Goal: Task Accomplishment & Management: Use online tool/utility

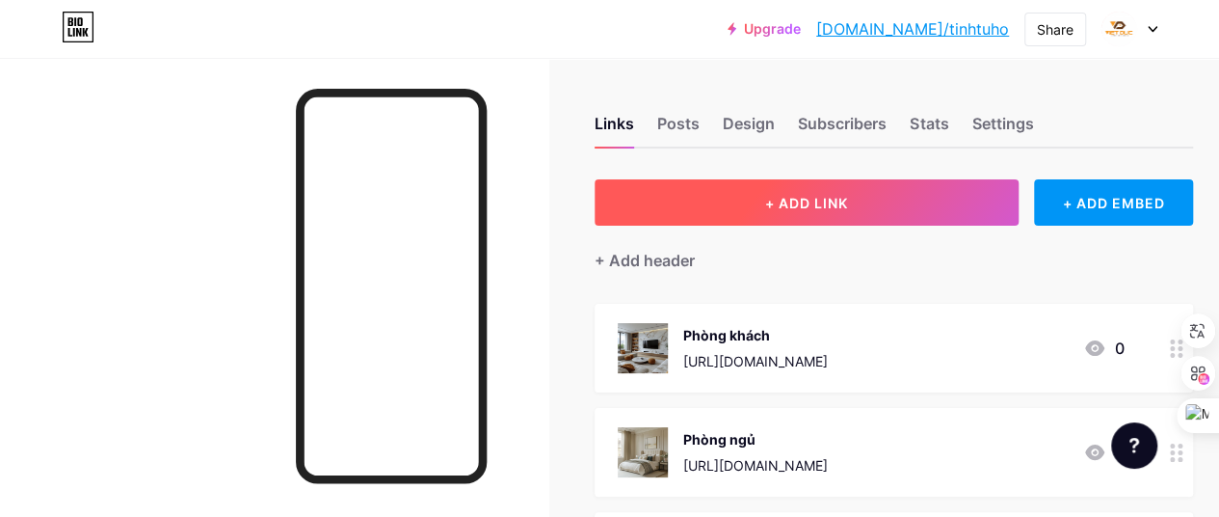
click at [848, 213] on button "+ ADD LINK" at bounding box center [807, 202] width 424 height 46
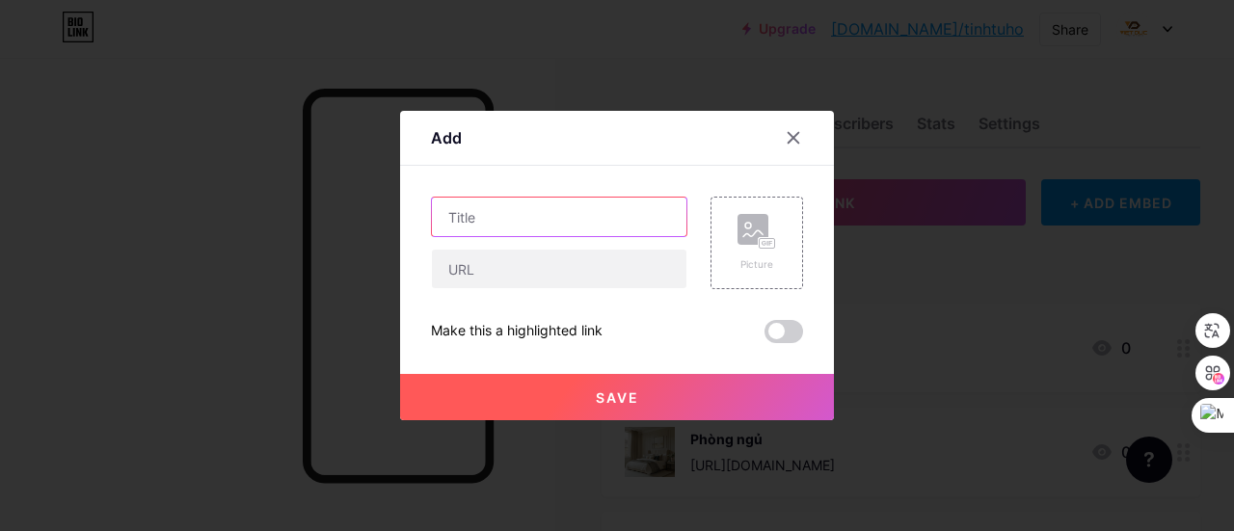
click at [561, 221] on input "text" at bounding box center [559, 217] width 254 height 39
type input "Phòng bếp 2025"
click at [775, 259] on div "Picture" at bounding box center [756, 264] width 39 height 14
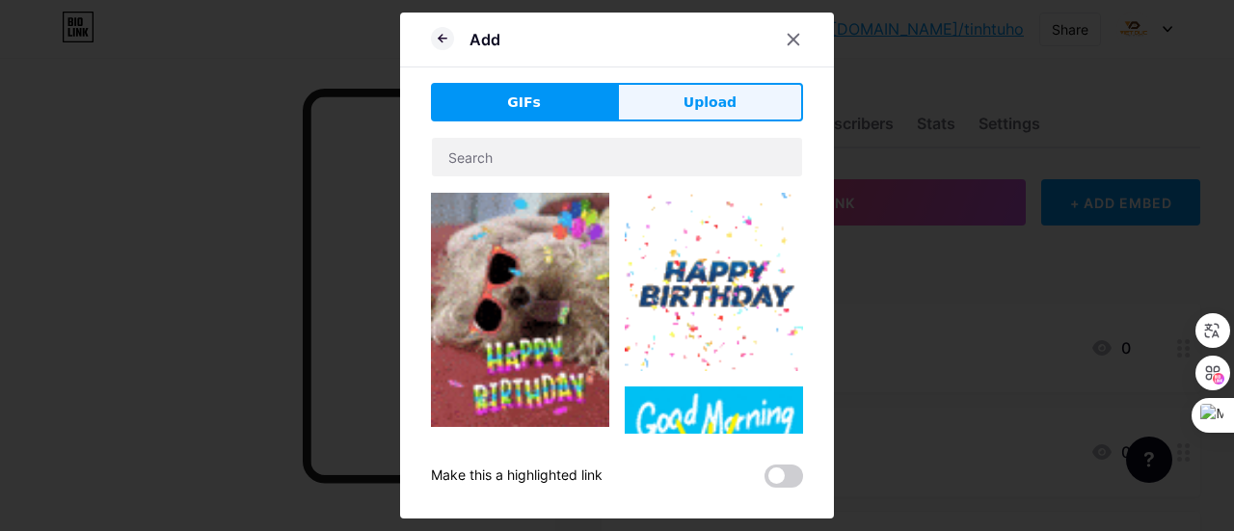
click at [673, 112] on button "Upload" at bounding box center [710, 102] width 186 height 39
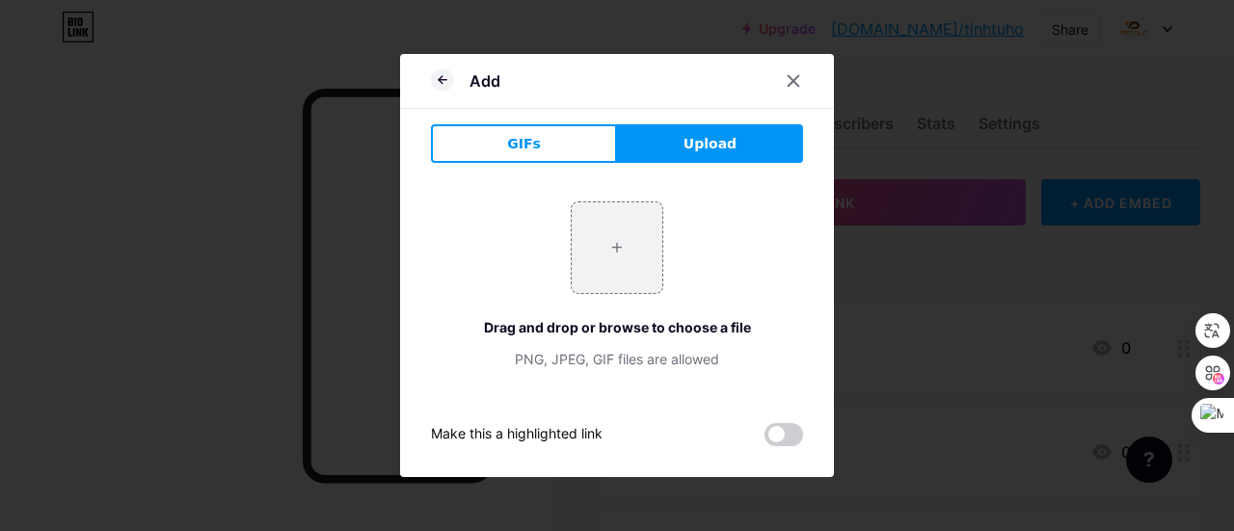
click at [694, 143] on span "Upload" at bounding box center [709, 144] width 53 height 20
click at [696, 143] on span "Upload" at bounding box center [709, 144] width 53 height 20
click at [636, 238] on input "file" at bounding box center [617, 247] width 91 height 91
type input "C:\fakepath\275cda8c4a3946ff1ef76aaecc1879ab.jpg"
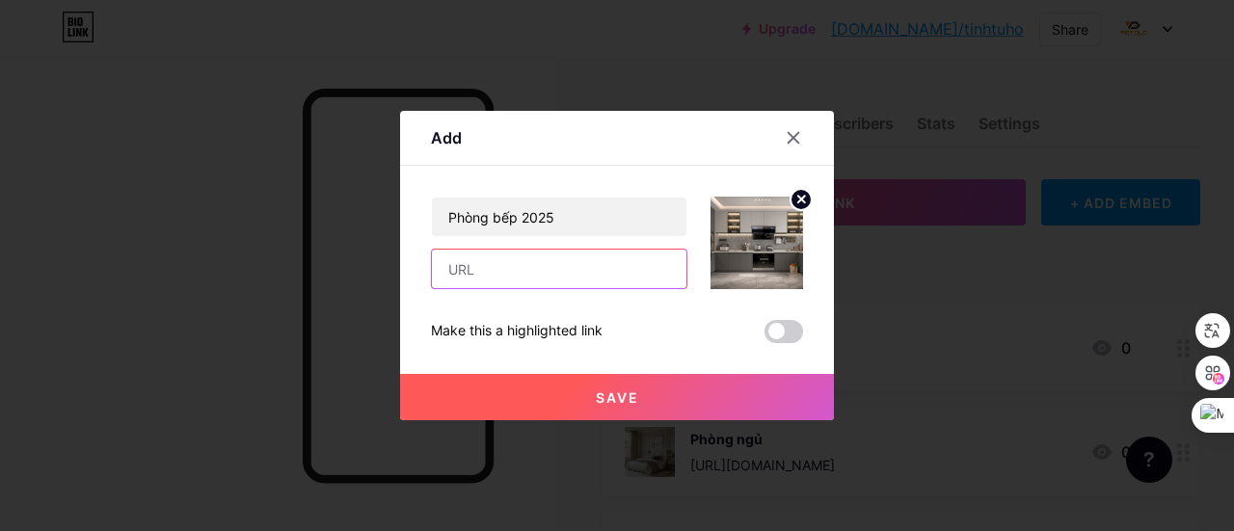
click at [481, 265] on input "text" at bounding box center [559, 269] width 254 height 39
paste input "[URL][DOMAIN_NAME]"
click at [479, 265] on input "[URL][DOMAIN_NAME]" at bounding box center [559, 269] width 254 height 39
type input "[URL][DOMAIN_NAME]"
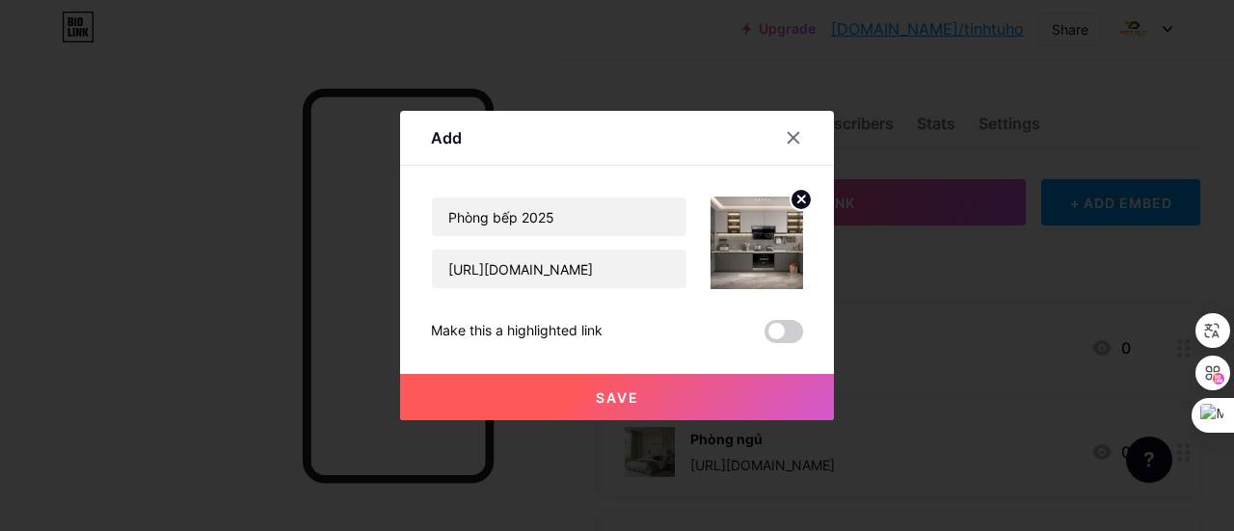
click at [783, 327] on span at bounding box center [783, 331] width 39 height 23
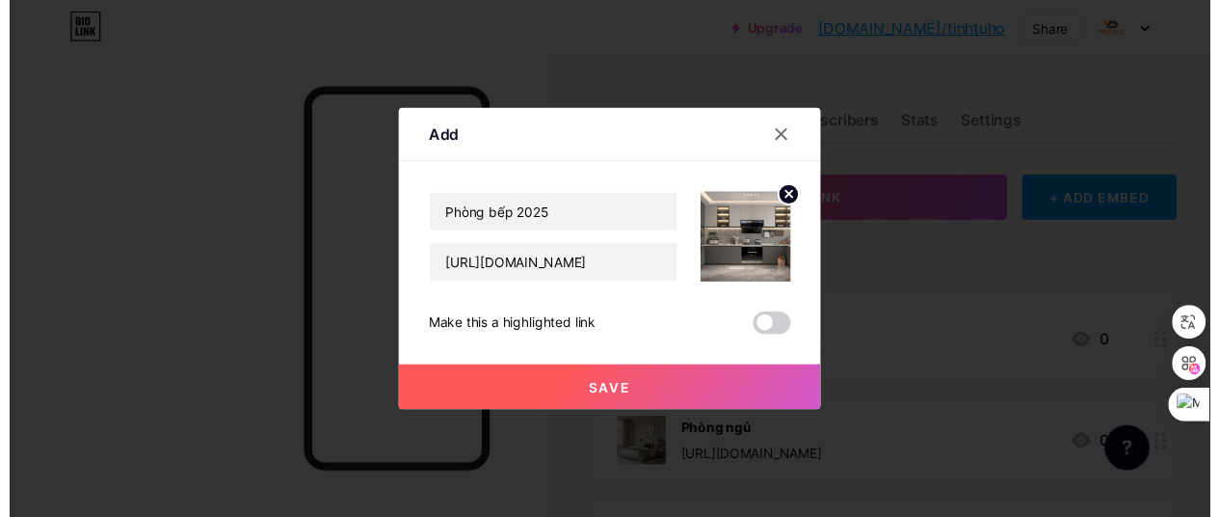
scroll to position [0, 0]
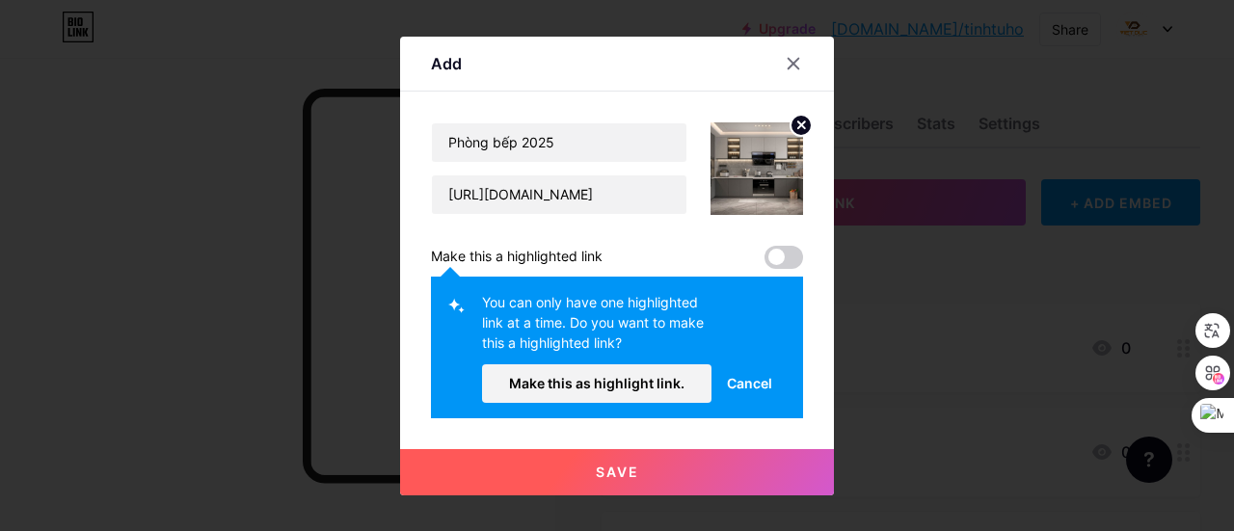
click at [780, 261] on span at bounding box center [783, 257] width 39 height 23
click at [778, 258] on span at bounding box center [783, 257] width 39 height 23
click at [667, 476] on button "Save" at bounding box center [617, 472] width 434 height 46
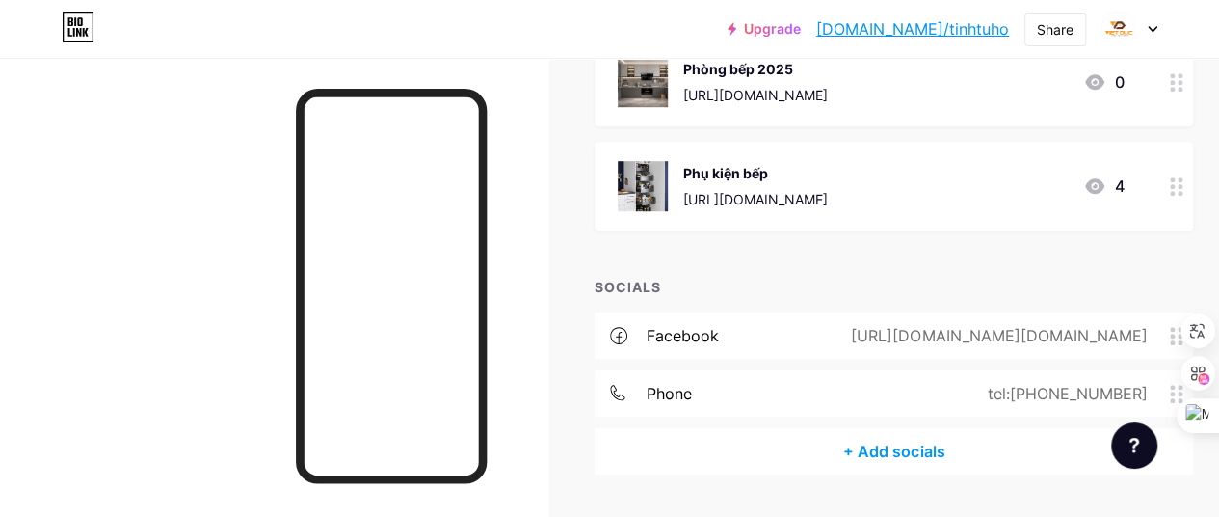
scroll to position [631, 0]
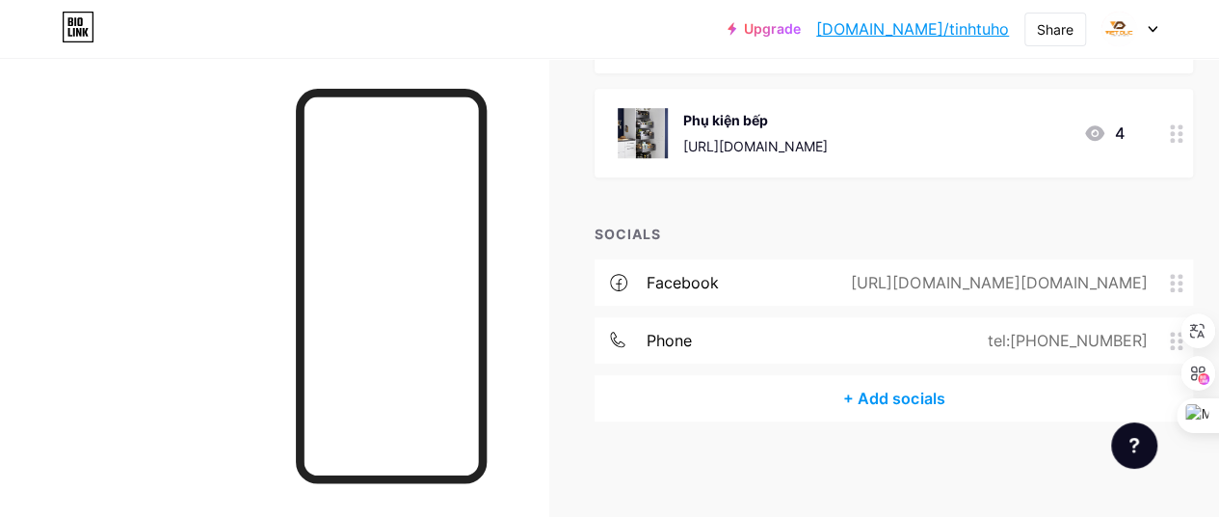
click at [977, 22] on link "[DOMAIN_NAME]/tinhtuho" at bounding box center [912, 28] width 193 height 23
